Goal: Task Accomplishment & Management: Use online tool/utility

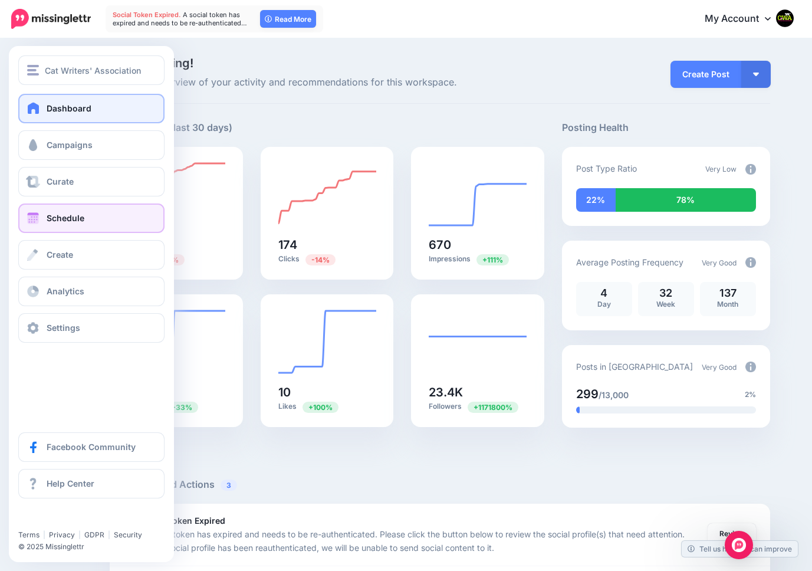
click at [57, 223] on link "Schedule" at bounding box center [91, 217] width 146 height 29
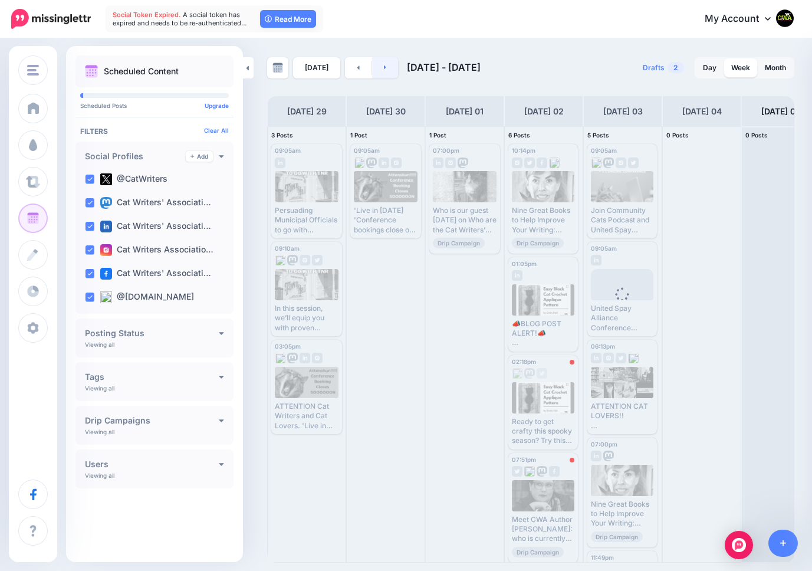
click at [383, 68] on link at bounding box center [385, 67] width 27 height 21
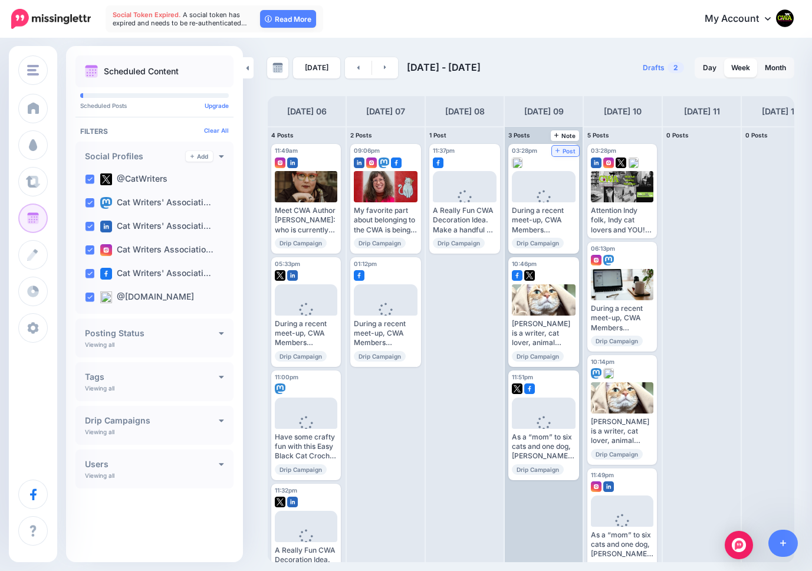
click at [570, 149] on span "Post" at bounding box center [566, 151] width 21 height 6
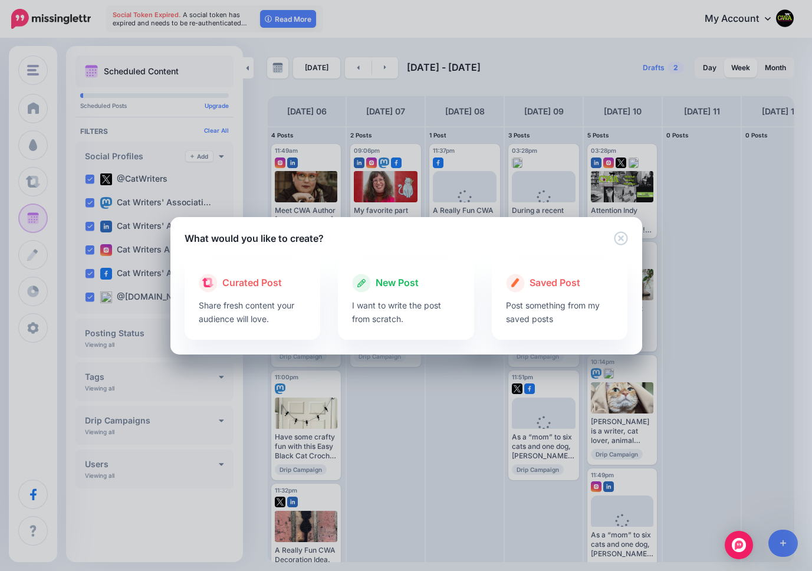
click at [385, 281] on span "New Post" at bounding box center [397, 282] width 43 height 15
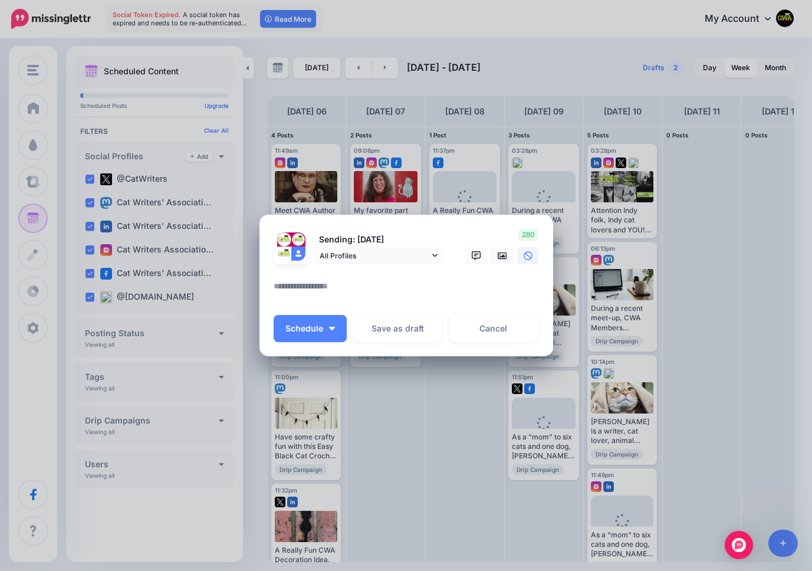
click at [331, 277] on div at bounding box center [406, 271] width 265 height 15
click at [319, 287] on textarea at bounding box center [409, 290] width 271 height 23
paste textarea "**********"
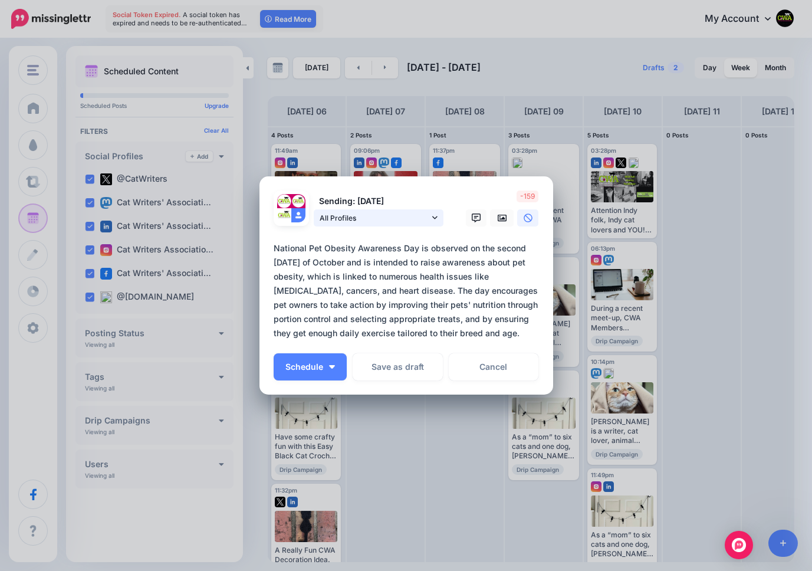
click at [436, 215] on icon at bounding box center [434, 218] width 5 height 8
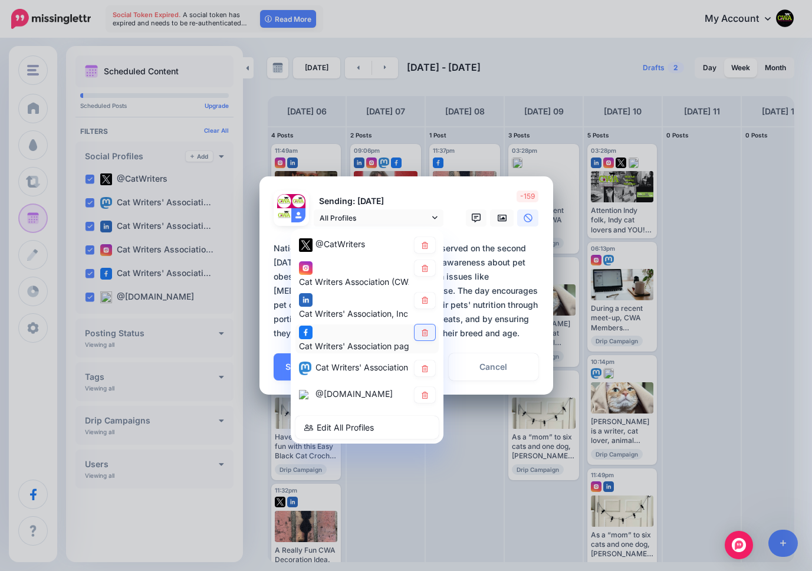
click at [425, 332] on icon at bounding box center [425, 332] width 6 height 7
click at [423, 247] on icon at bounding box center [425, 244] width 9 height 7
click at [423, 245] on icon at bounding box center [425, 244] width 9 height 7
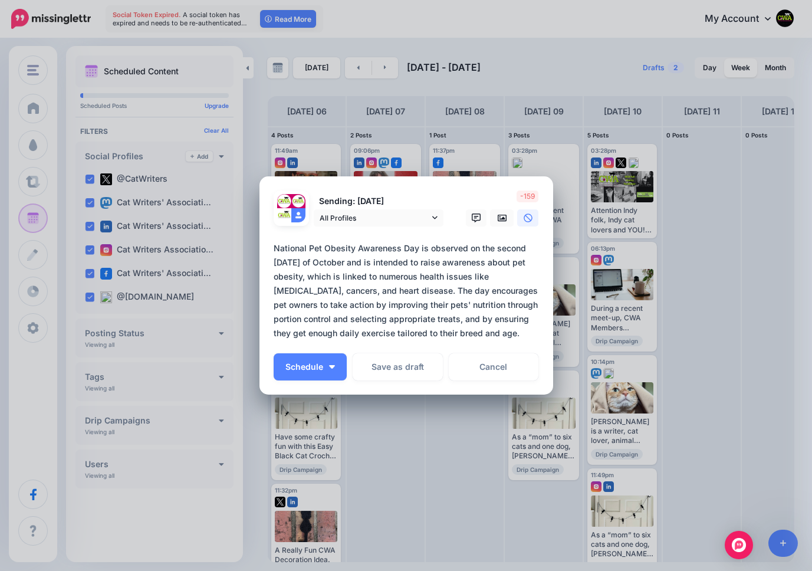
drag, startPoint x: 385, startPoint y: 291, endPoint x: 466, endPoint y: 350, distance: 100.5
click at [466, 350] on div "Sending: [DATE] All Profiles" at bounding box center [406, 286] width 265 height 190
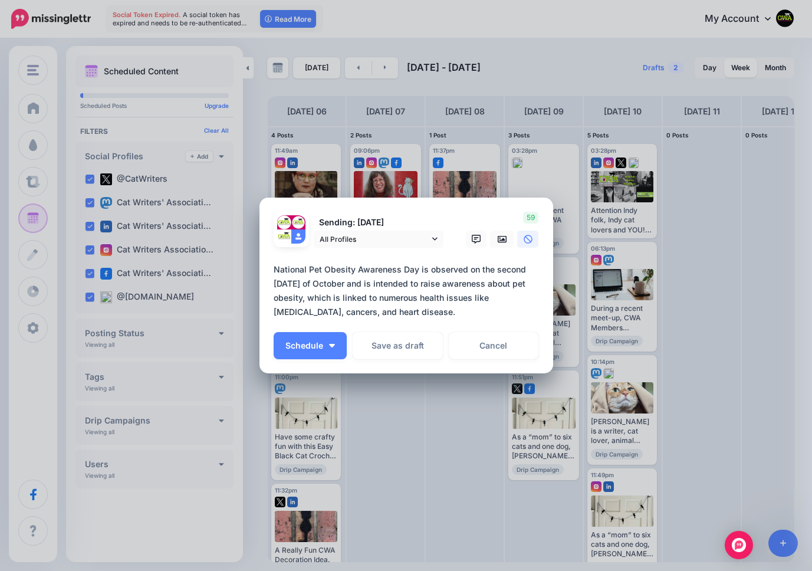
paste textarea "**********"
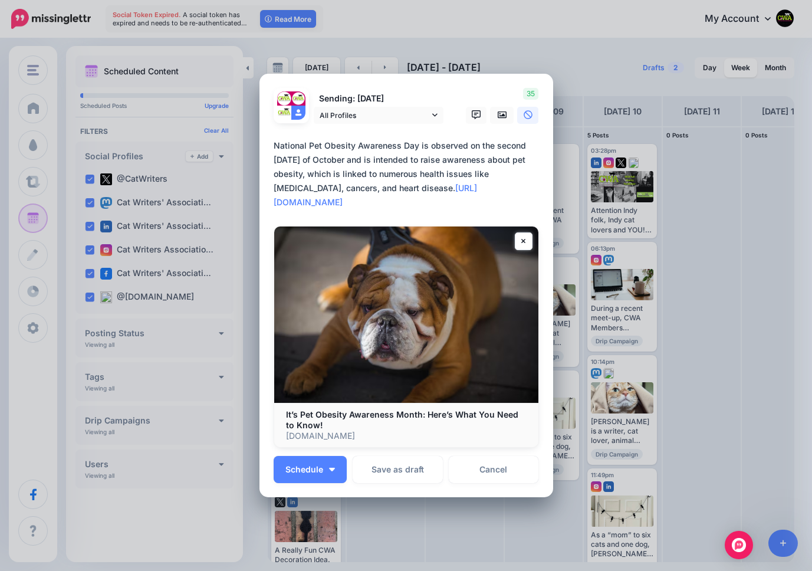
click at [526, 241] on link at bounding box center [524, 241] width 18 height 18
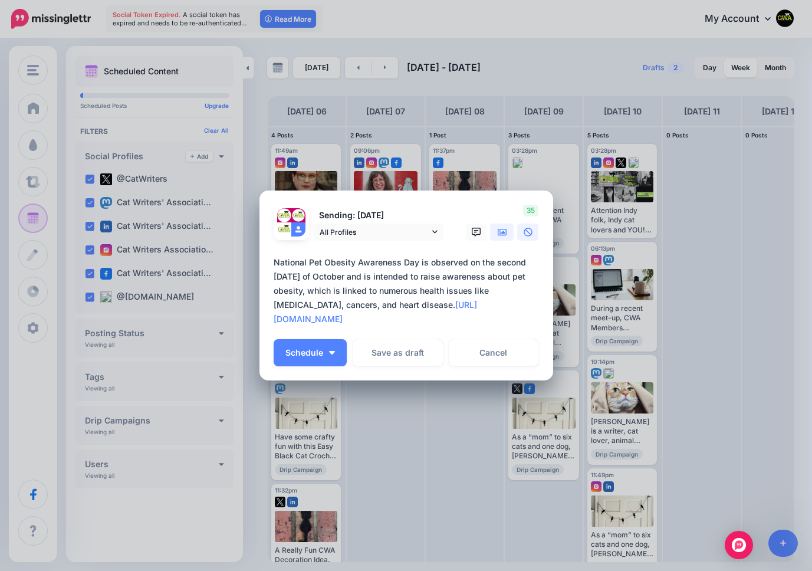
click at [501, 231] on icon at bounding box center [502, 232] width 9 height 9
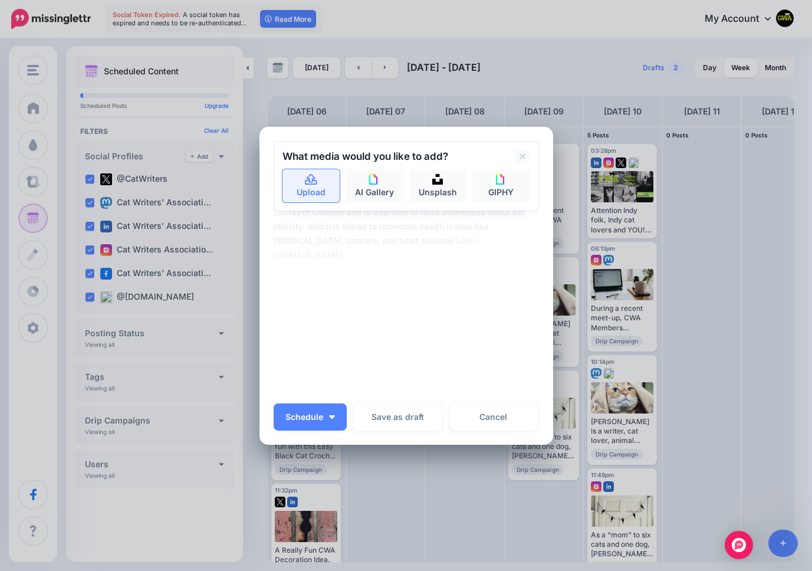
click at [313, 195] on link "Upload" at bounding box center [312, 185] width 58 height 33
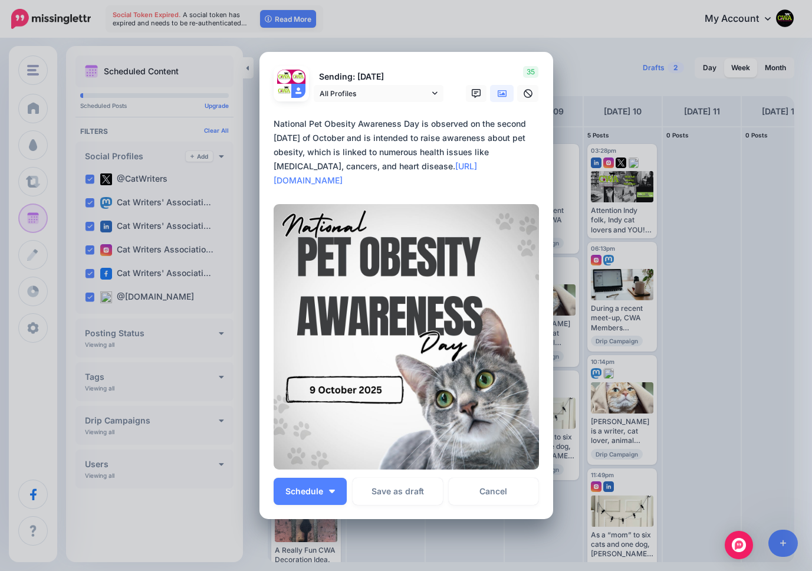
click at [384, 166] on textarea "**********" at bounding box center [409, 152] width 271 height 71
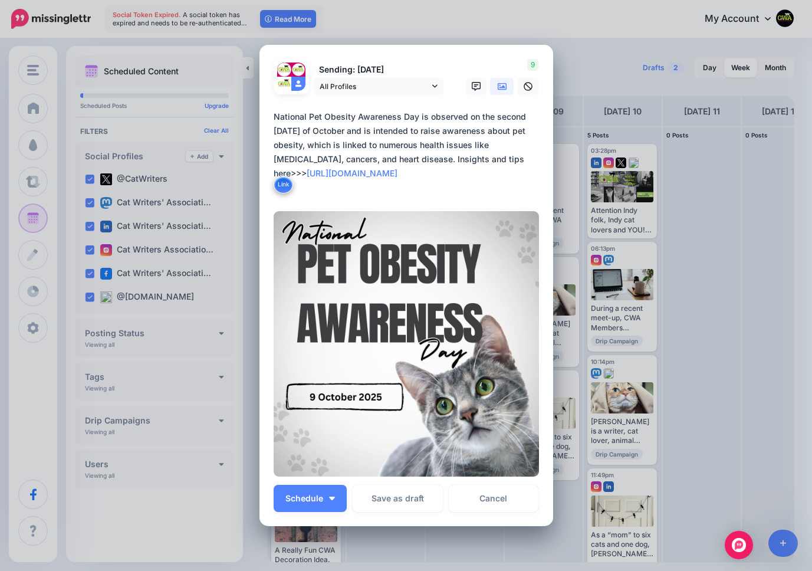
click at [469, 160] on textarea "**********" at bounding box center [409, 152] width 271 height 85
drag, startPoint x: 434, startPoint y: 186, endPoint x: 268, endPoint y: 107, distance: 184.2
click at [268, 107] on div "Loading Sending: [DATE] All Profiles" at bounding box center [407, 285] width 294 height 481
type textarea "**********"
click at [313, 498] on span "Schedule" at bounding box center [304, 498] width 38 height 8
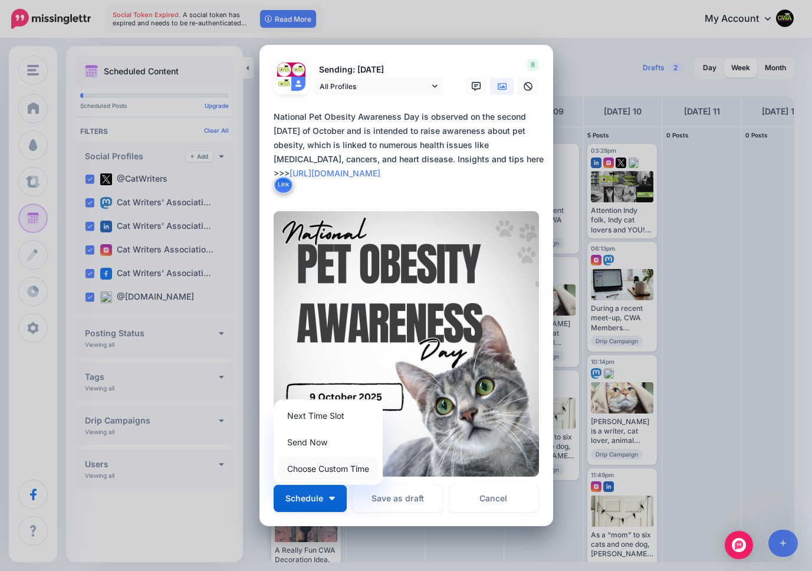
click at [318, 468] on link "Choose Custom Time" at bounding box center [328, 468] width 100 height 23
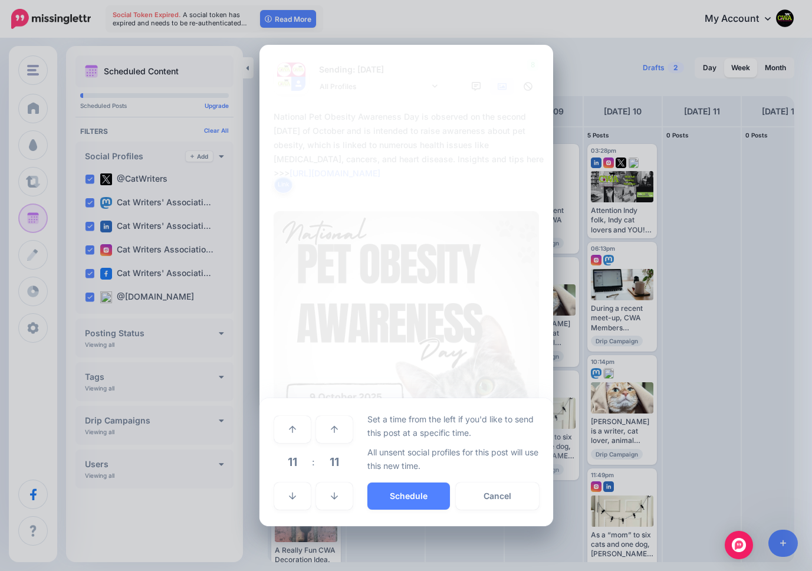
click at [295, 464] on span "11" at bounding box center [293, 462] width 32 height 32
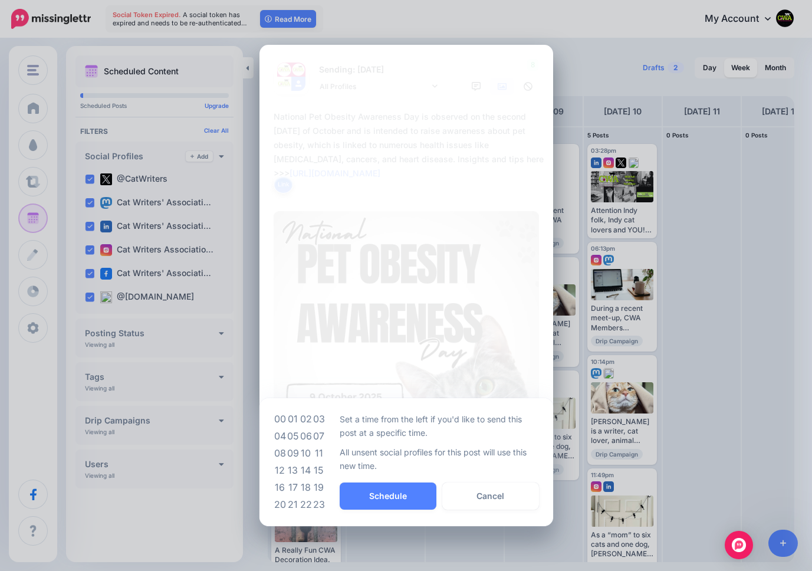
click at [294, 454] on td "09" at bounding box center [293, 453] width 13 height 17
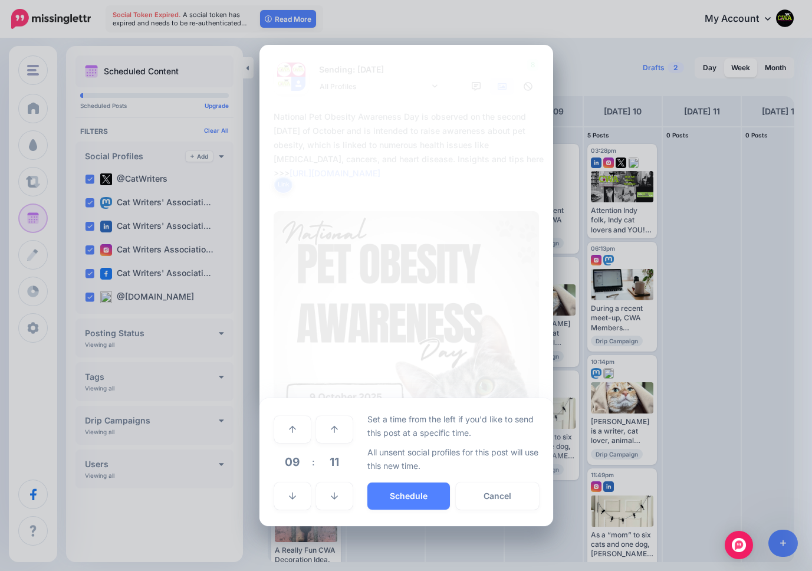
click at [336, 458] on span "11" at bounding box center [335, 462] width 32 height 32
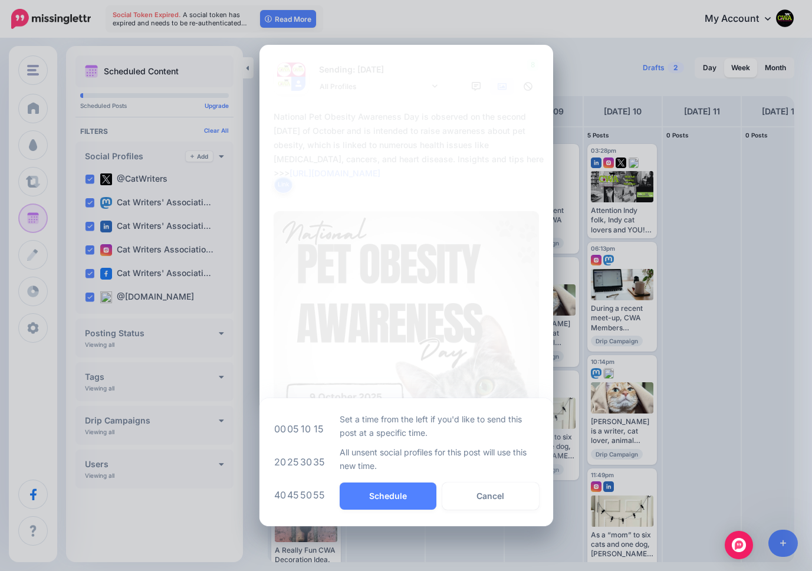
drag, startPoint x: 295, startPoint y: 427, endPoint x: 301, endPoint y: 432, distance: 8.0
click at [295, 427] on td "05" at bounding box center [293, 428] width 13 height 33
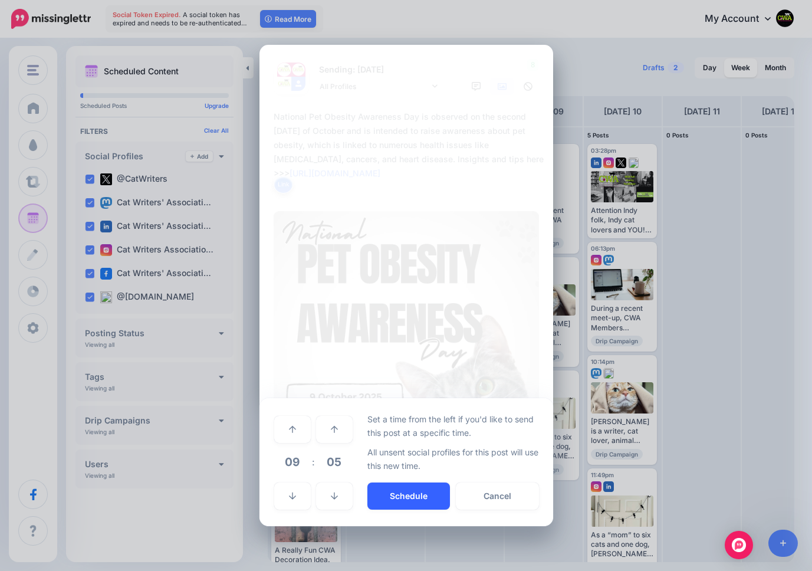
click at [408, 494] on button "Schedule" at bounding box center [408, 495] width 83 height 27
